Goal: Check status

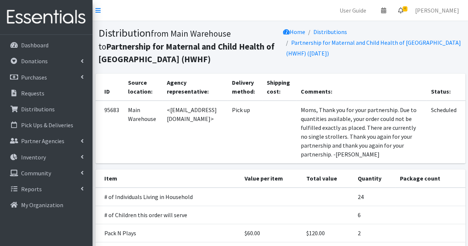
click at [409, 13] on link "4" at bounding box center [400, 10] width 17 height 15
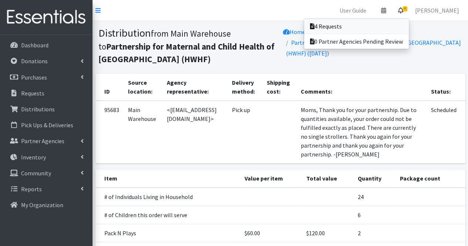
click at [382, 27] on link "4 Requests" at bounding box center [356, 26] width 105 height 15
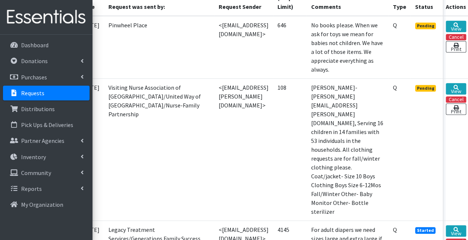
scroll to position [218, 50]
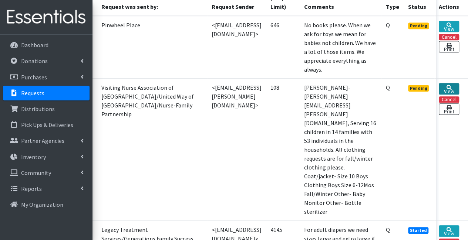
click at [449, 83] on link "View" at bounding box center [449, 88] width 20 height 11
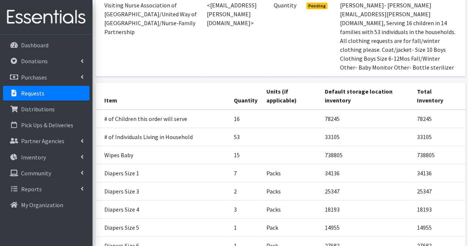
scroll to position [116, 0]
